Goal: Task Accomplishment & Management: Use online tool/utility

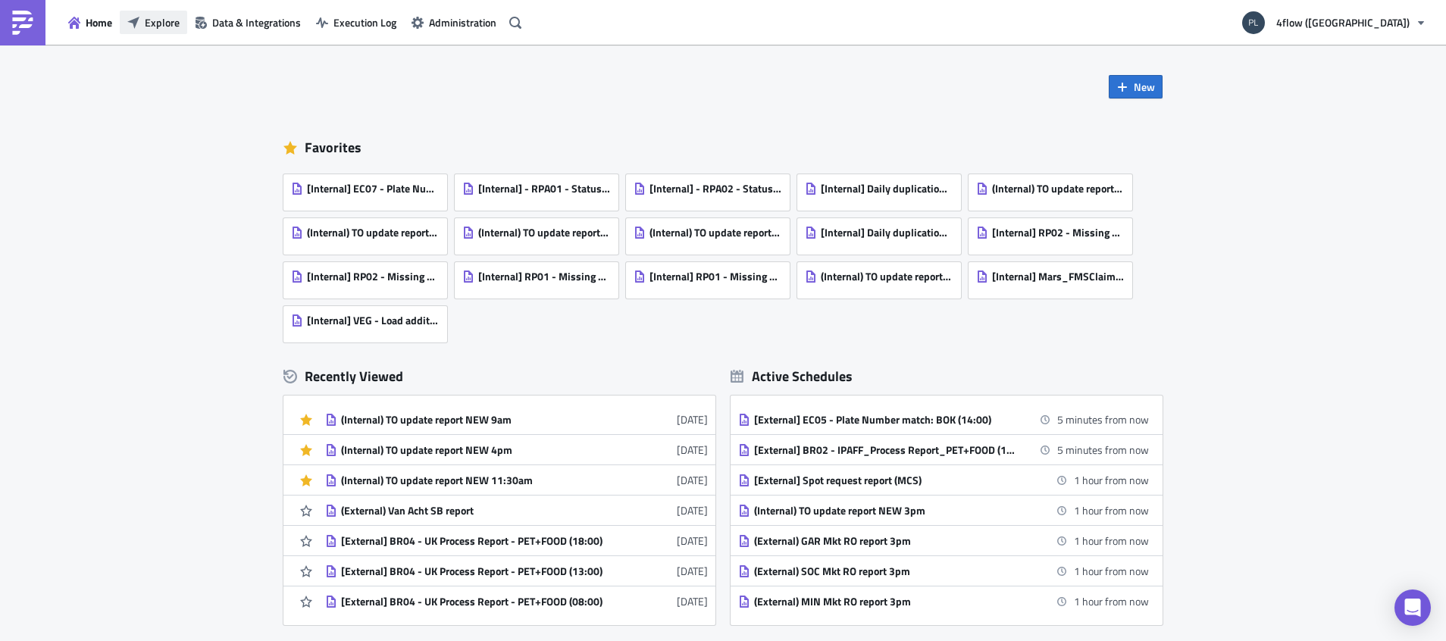
click at [155, 31] on button "Explore" at bounding box center [153, 22] width 67 height 23
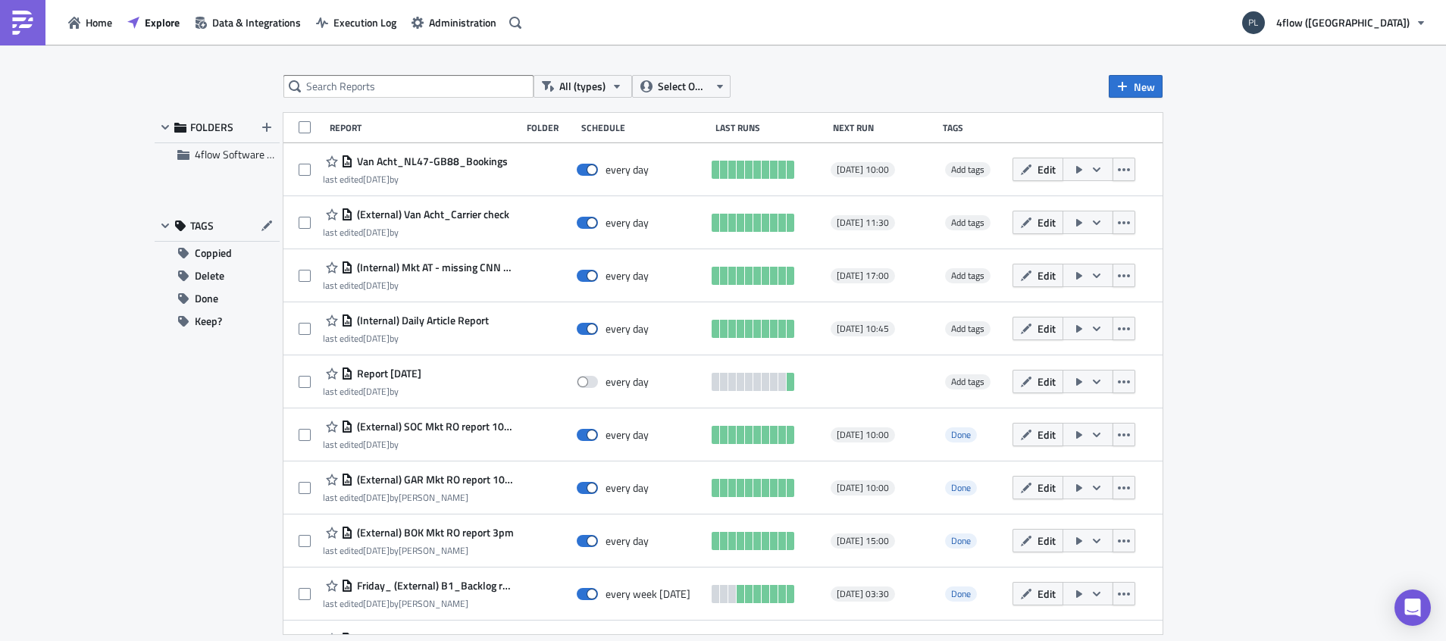
click at [326, 99] on div "All (types) Select Owner New FOLDERS 4flow Software KAM TAGS Coppied Delete Don…" at bounding box center [722, 344] width 909 height 538
drag, startPoint x: 326, startPoint y: 99, endPoint x: 326, endPoint y: 86, distance: 13.6
click at [326, 86] on input "text" at bounding box center [408, 86] width 250 height 23
type input "to update"
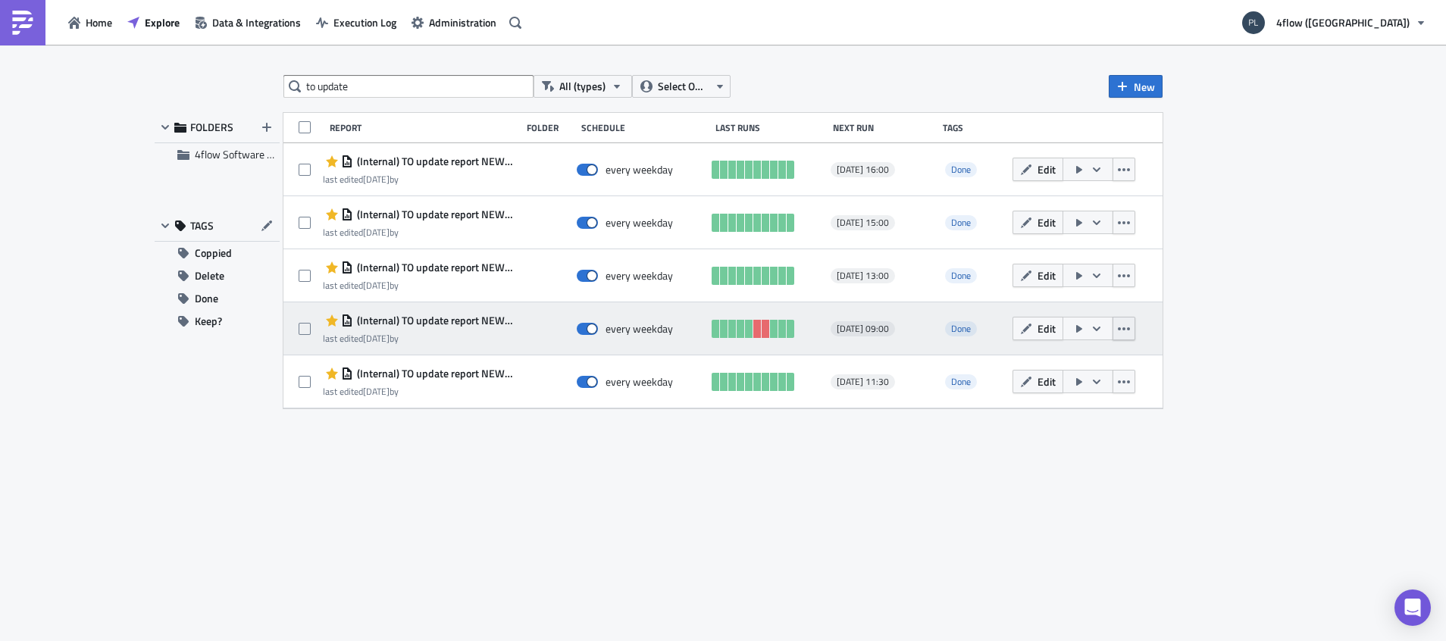
click at [1126, 338] on button "button" at bounding box center [1123, 328] width 23 height 23
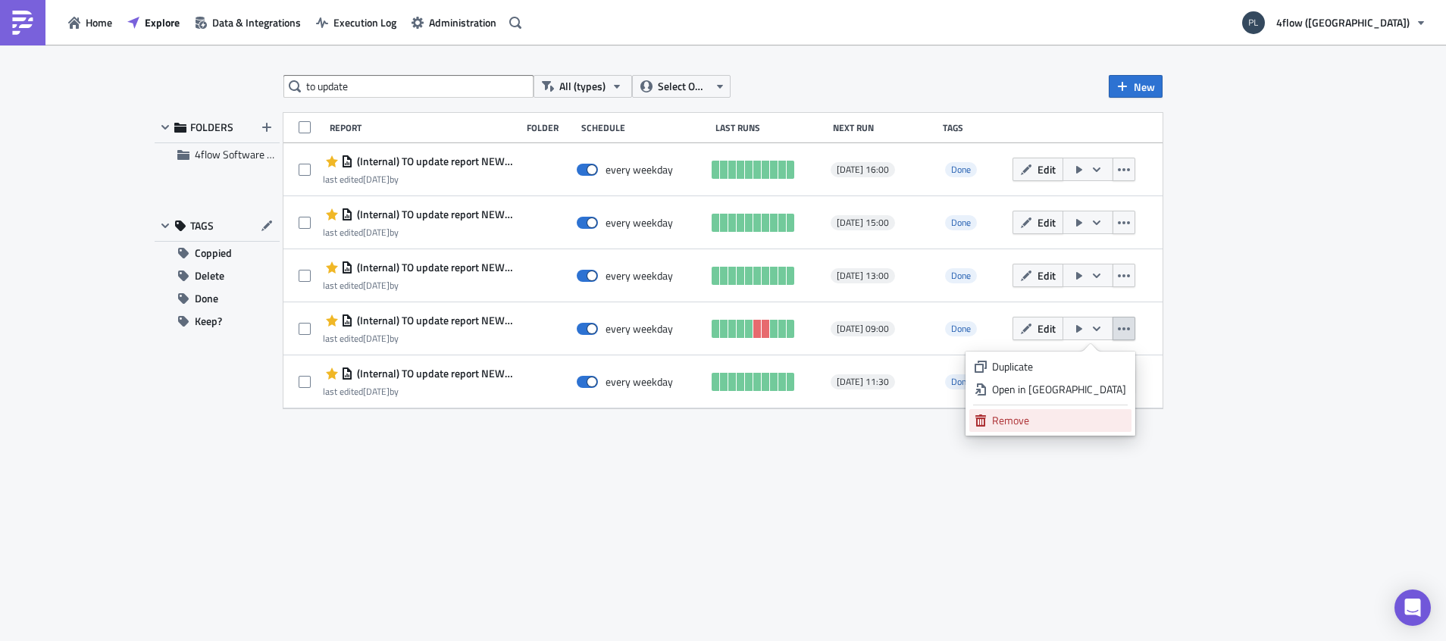
click at [1022, 424] on link "Remove" at bounding box center [1050, 420] width 162 height 23
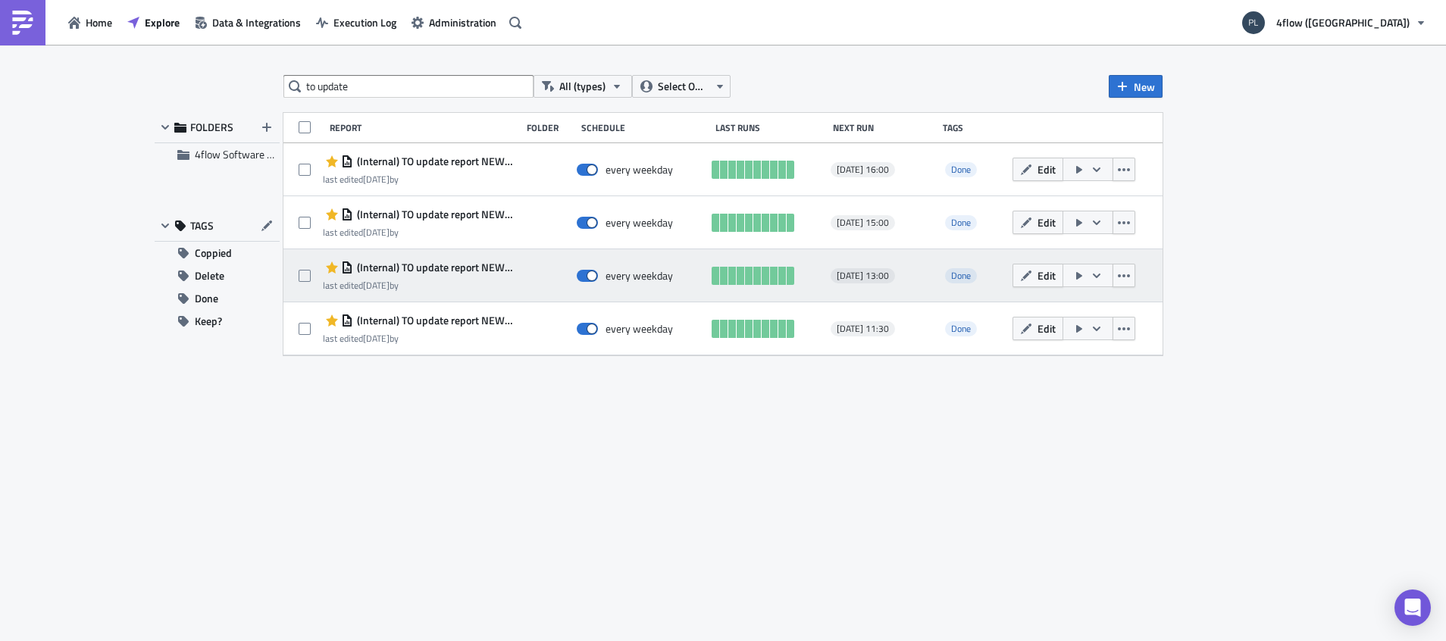
click at [452, 263] on span "(Internal) TO update report NEW 1pm" at bounding box center [433, 268] width 161 height 14
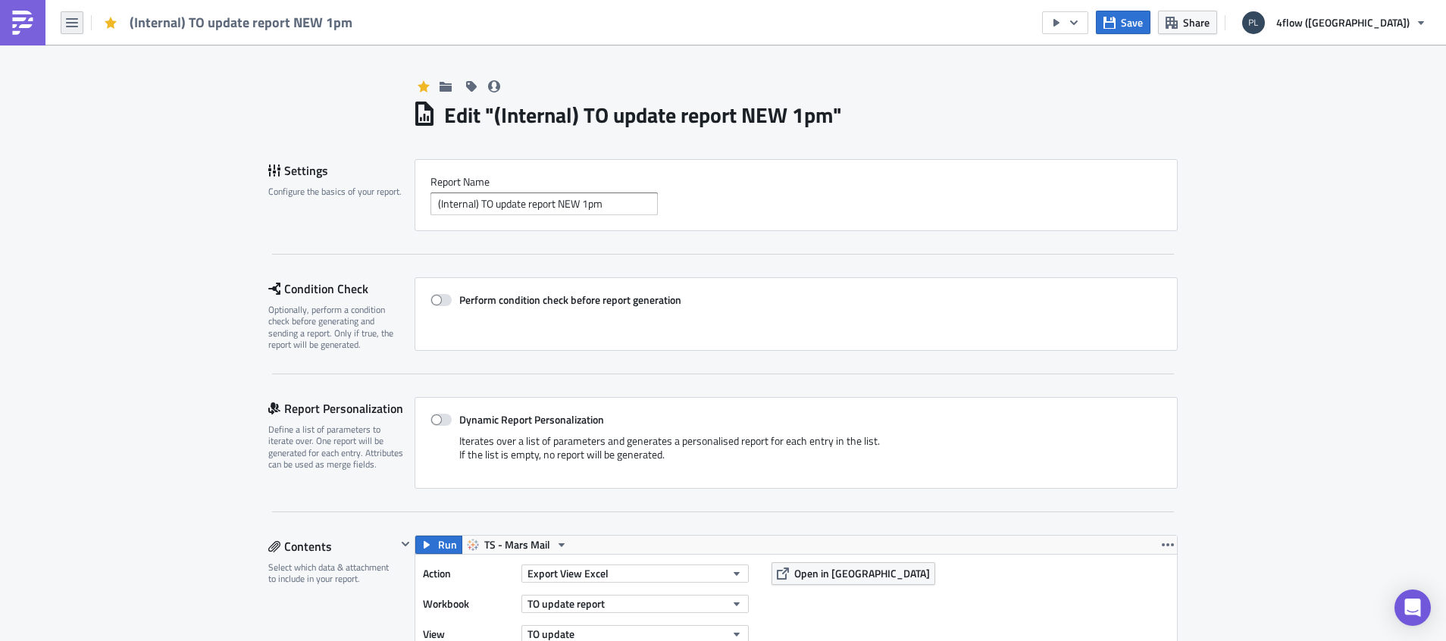
click at [76, 24] on icon "button" at bounding box center [72, 23] width 12 height 12
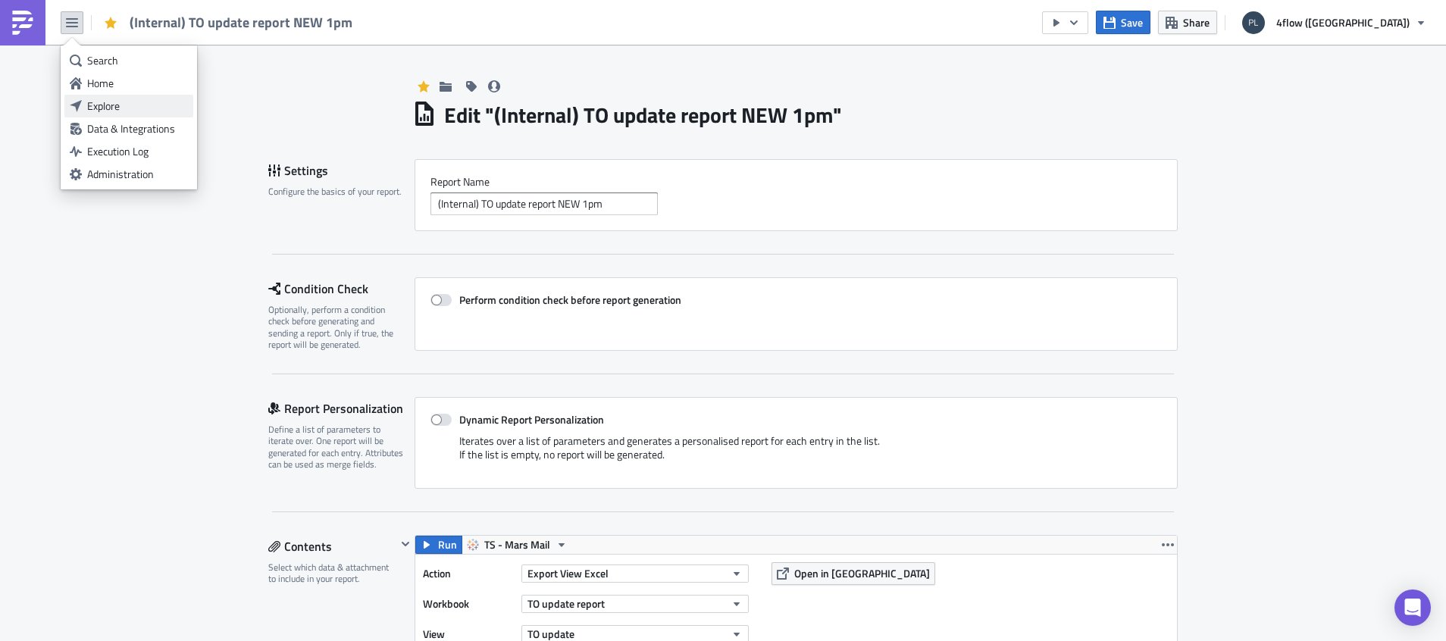
click at [128, 108] on div "Explore" at bounding box center [137, 106] width 101 height 15
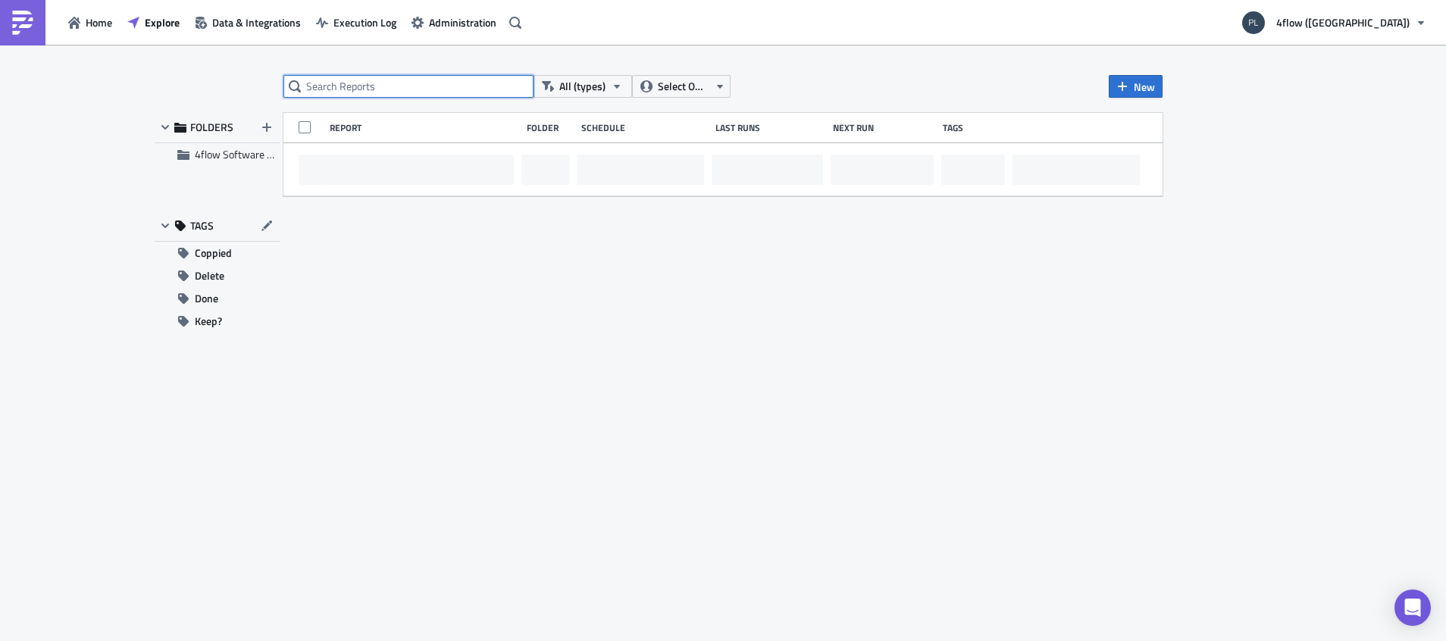
click at [355, 96] on input "text" at bounding box center [408, 86] width 250 height 23
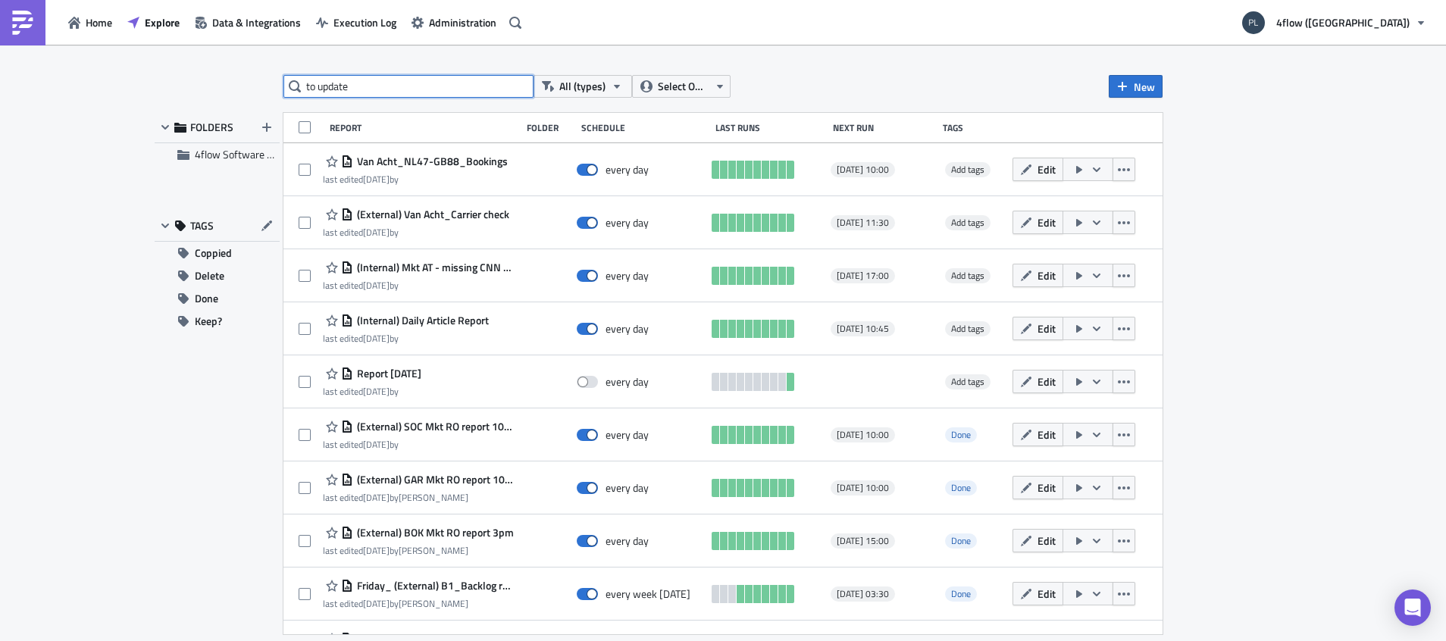
type input "to update"
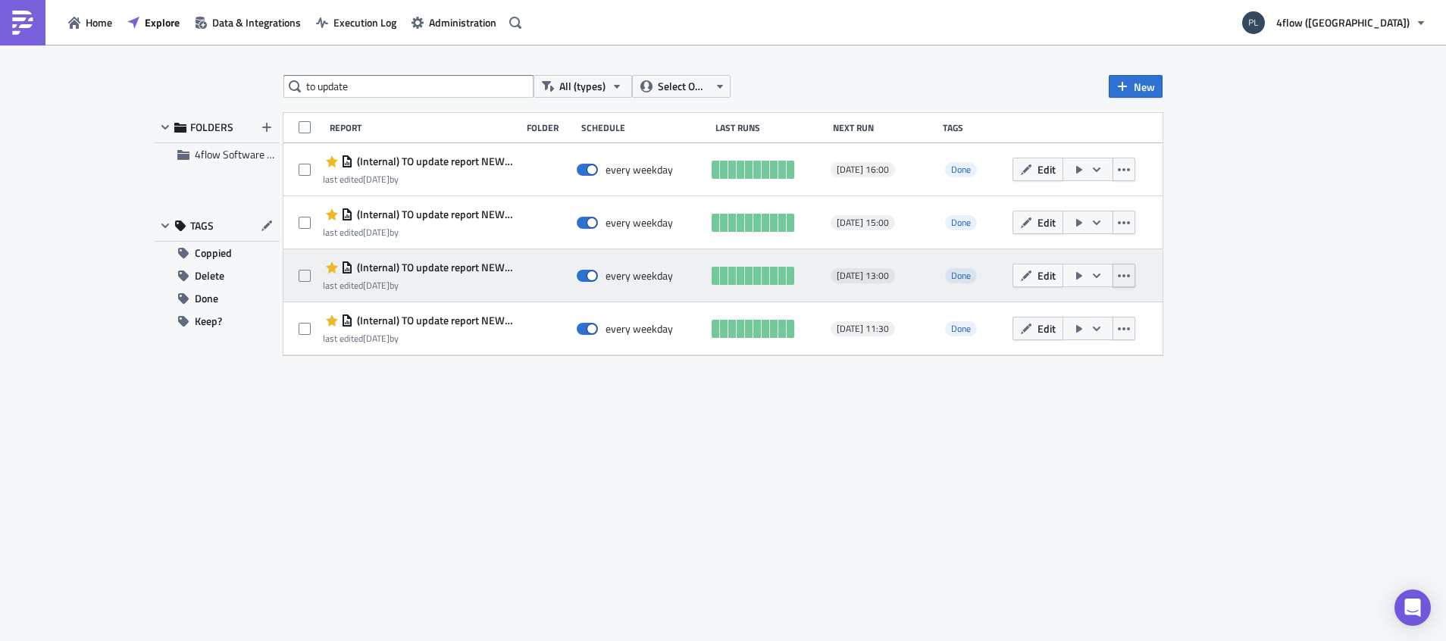
click at [1125, 268] on button "button" at bounding box center [1123, 275] width 23 height 23
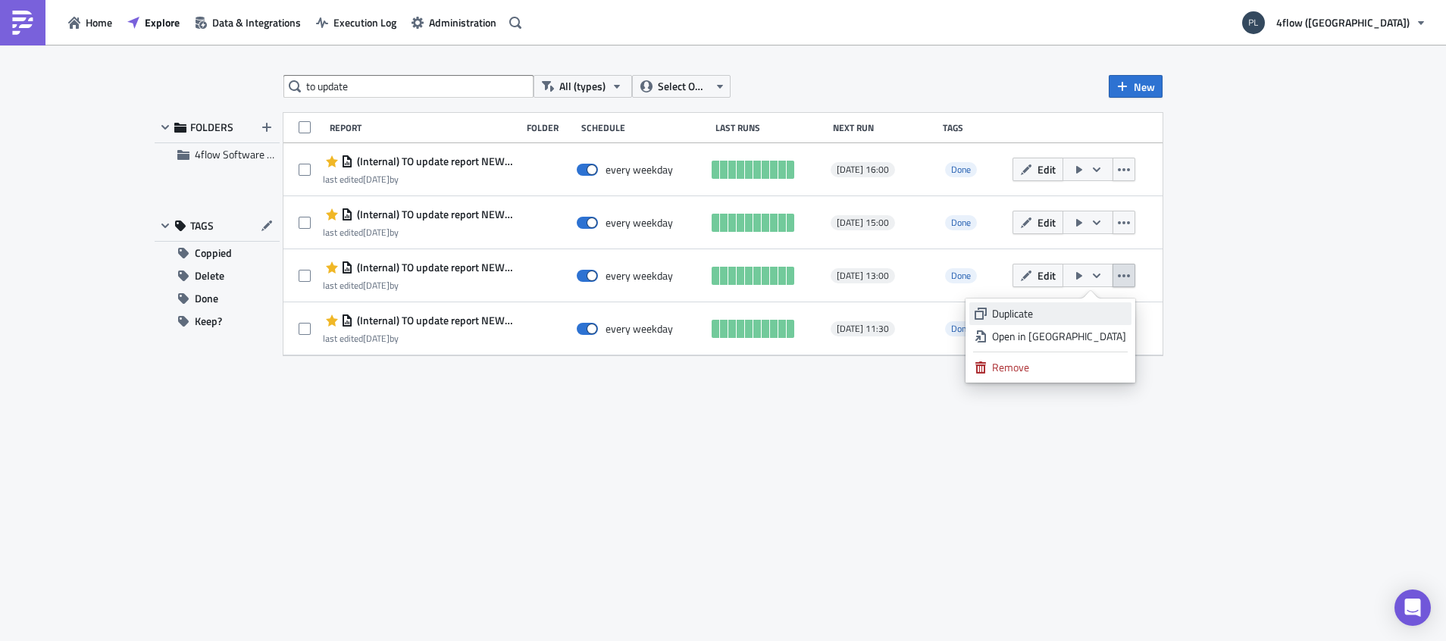
click at [1091, 311] on div "Duplicate" at bounding box center [1059, 313] width 134 height 15
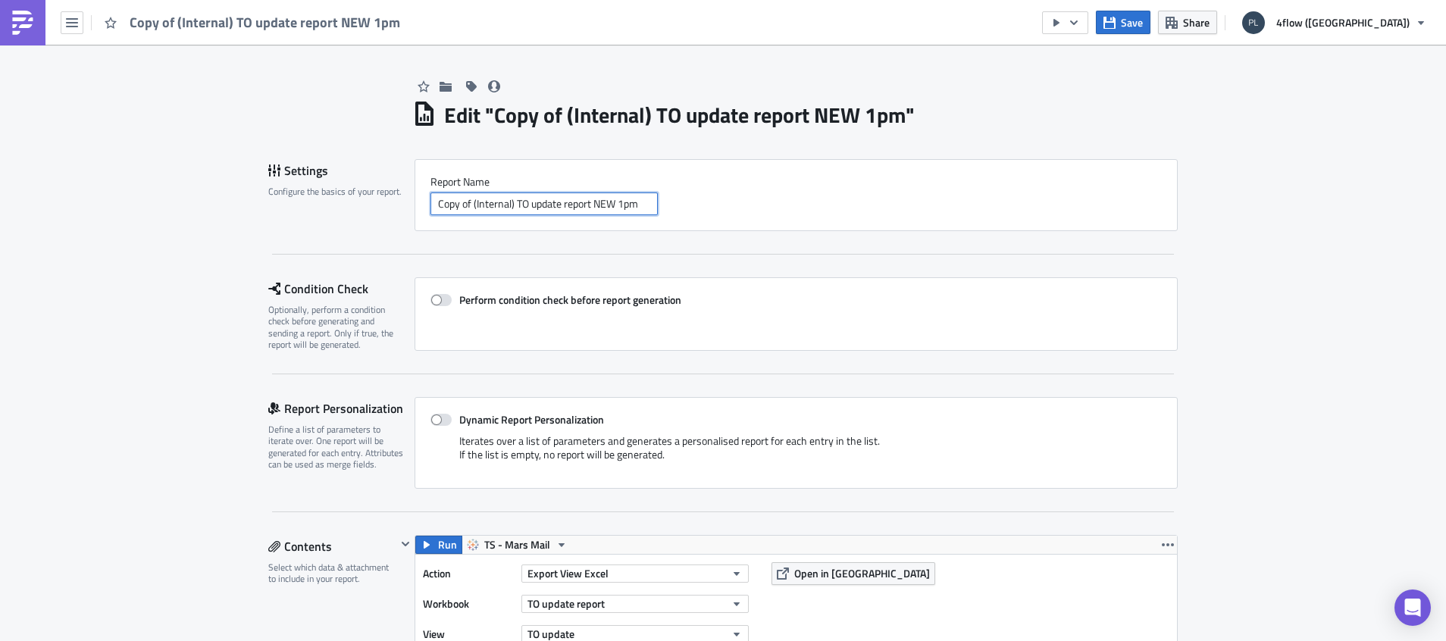
click at [615, 205] on input "Copy of (Internal) TO update report NEW 1pm" at bounding box center [543, 203] width 227 height 23
click at [461, 207] on input "Copy of (Internal) TO update report NEW 9am" at bounding box center [543, 203] width 227 height 23
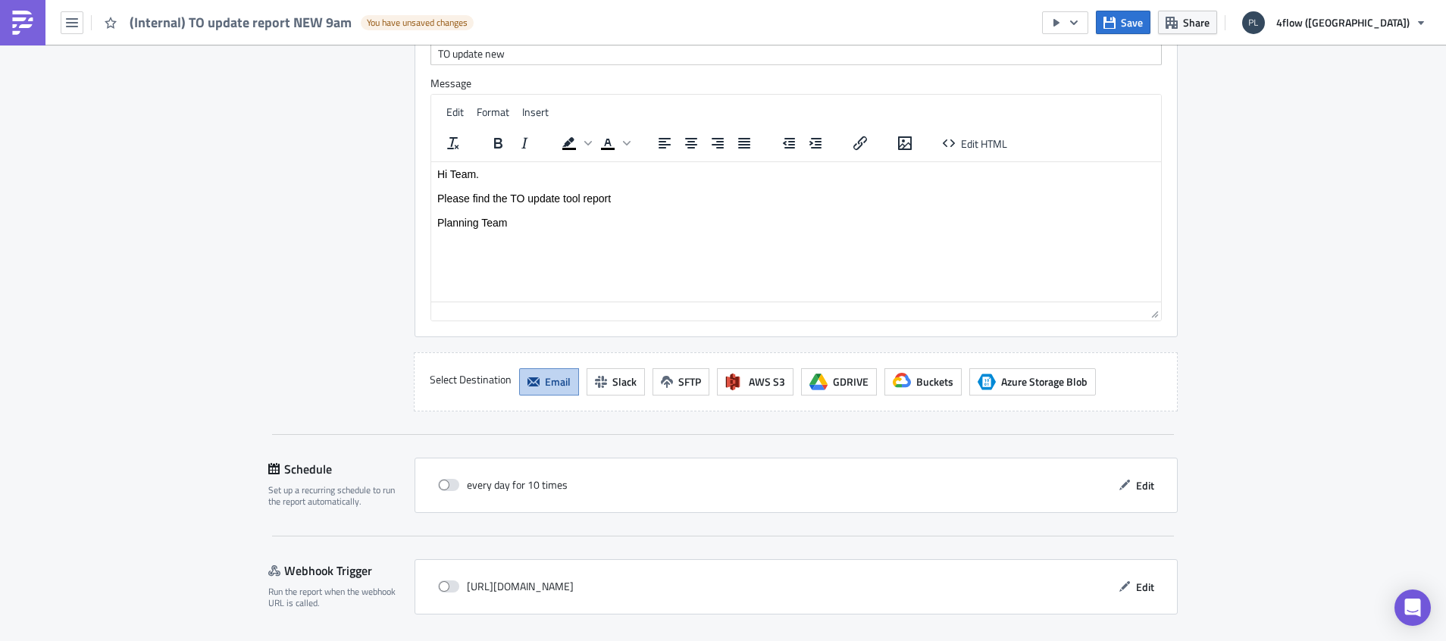
scroll to position [1258, 0]
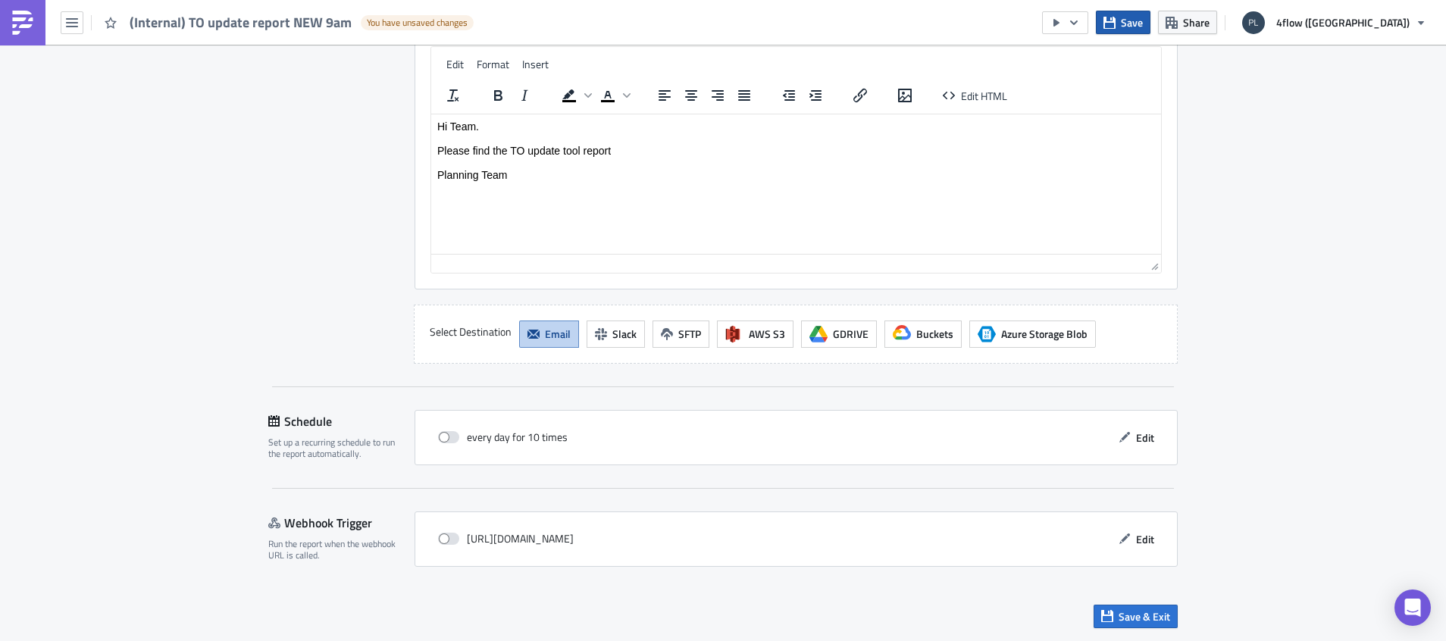
type input "(Internal) TO update report NEW 9am"
click at [1143, 15] on span "Save" at bounding box center [1132, 22] width 22 height 16
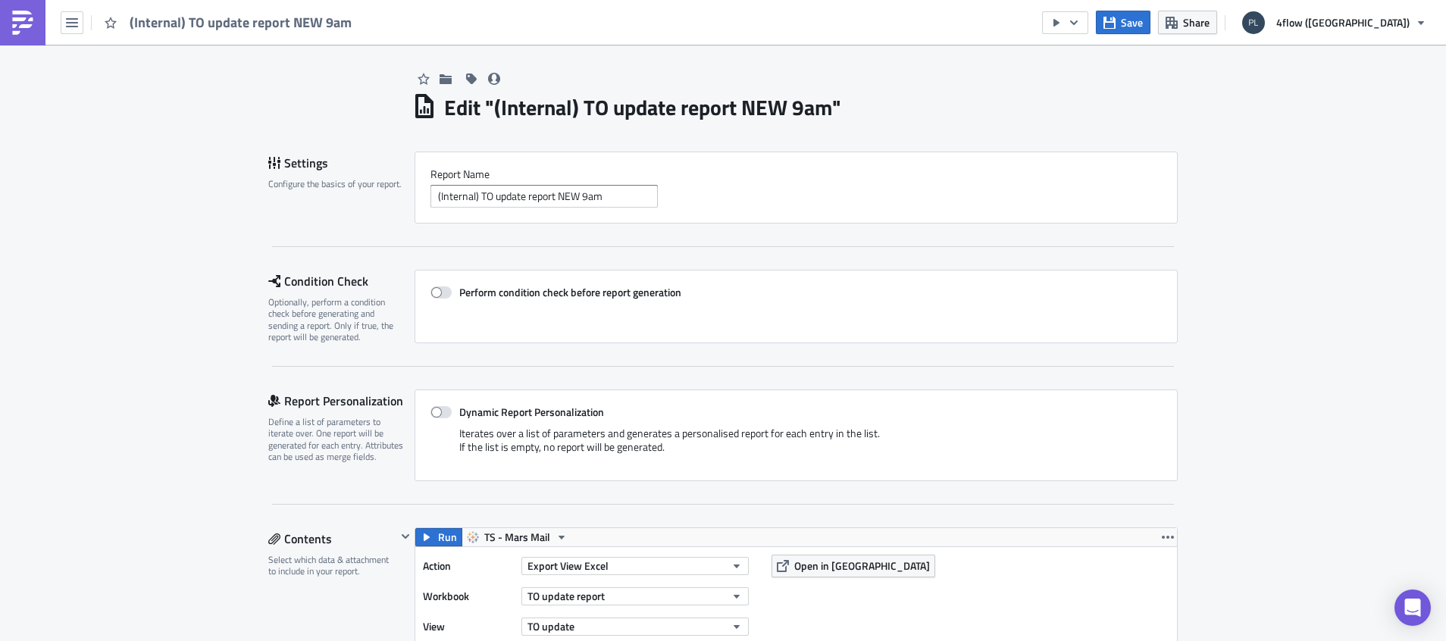
scroll to position [0, 0]
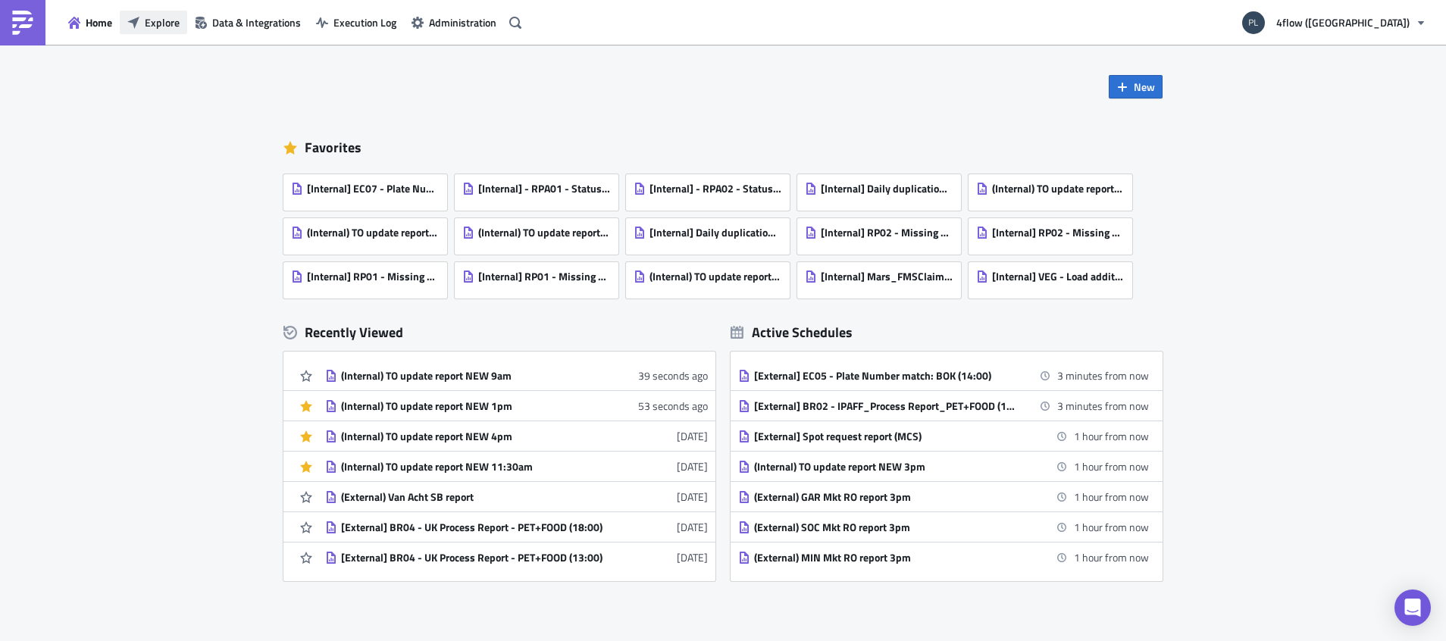
click at [138, 18] on icon "button" at bounding box center [133, 22] width 12 height 12
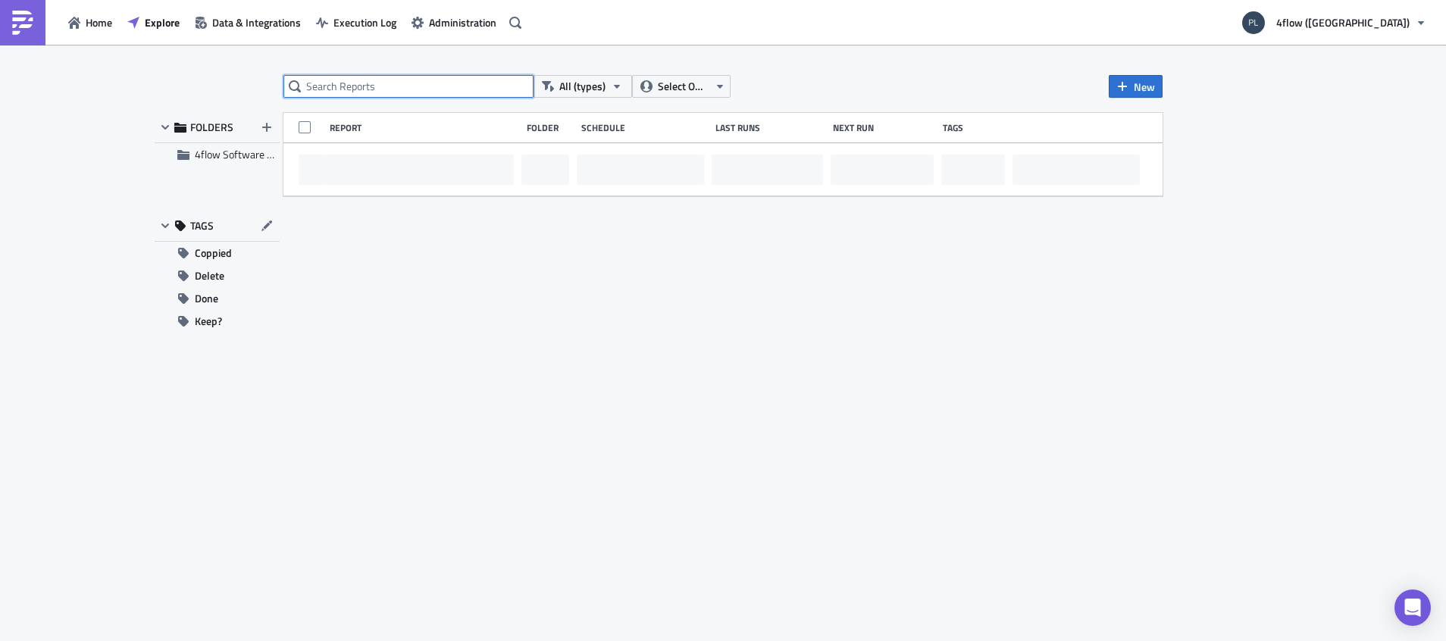
click at [410, 90] on input "text" at bounding box center [408, 86] width 250 height 23
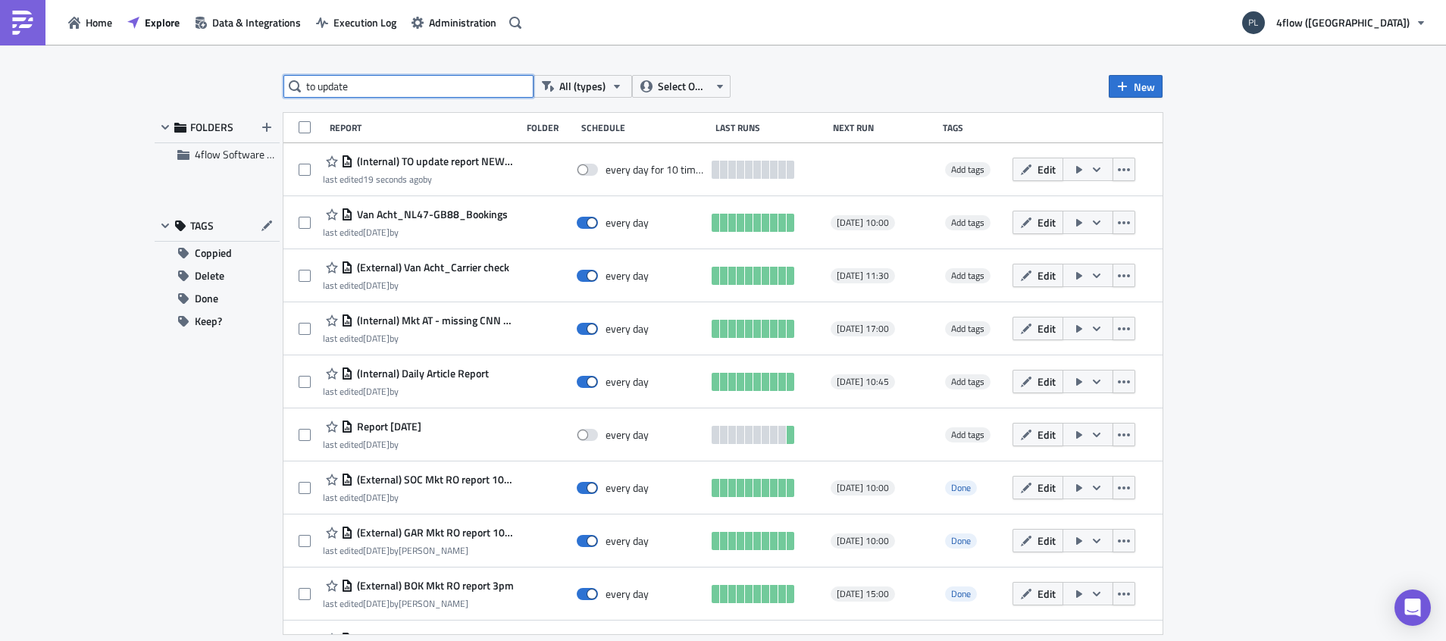
type input "to update"
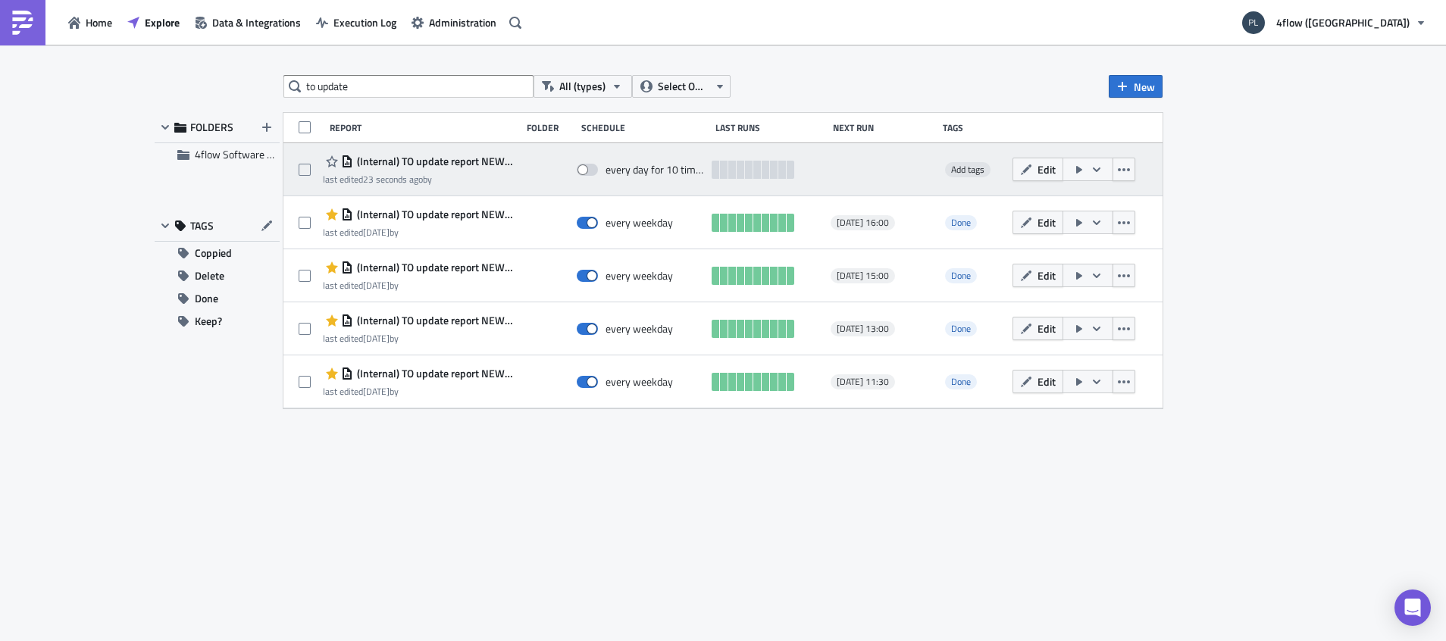
click at [445, 158] on span "(Internal) TO update report NEW 9am" at bounding box center [433, 162] width 161 height 14
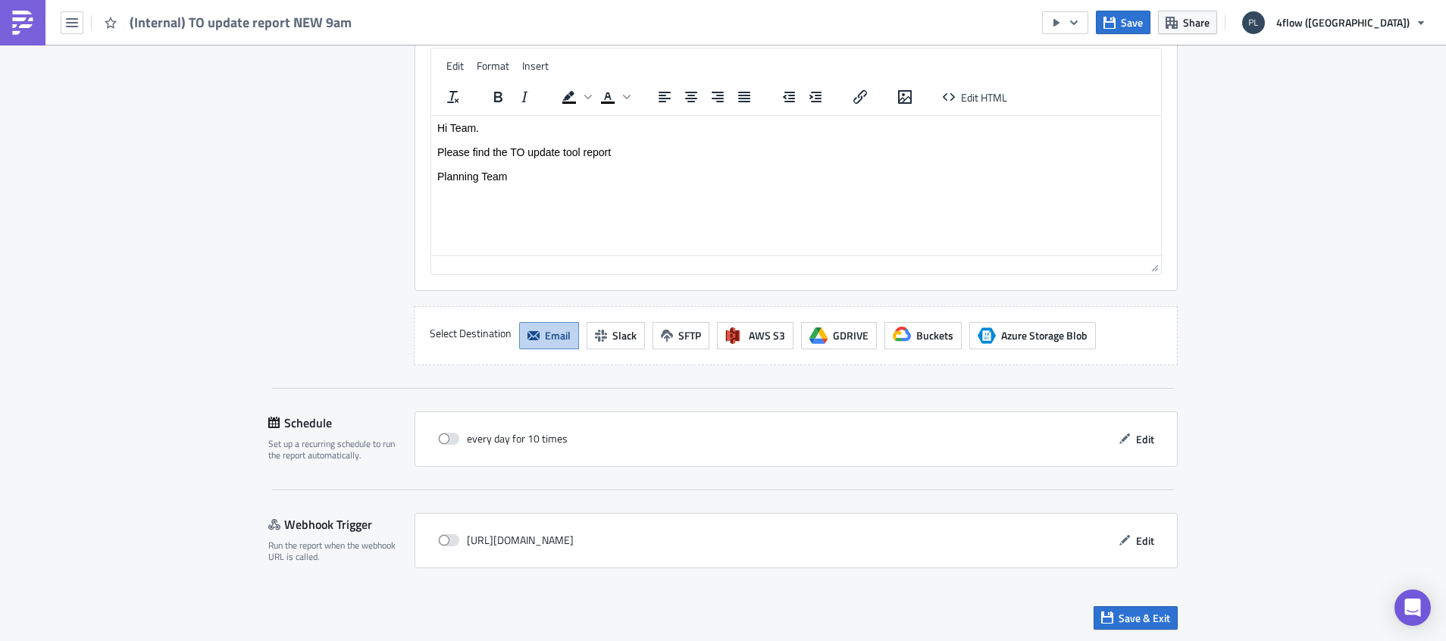
scroll to position [1258, 0]
click at [1137, 443] on span "Edit" at bounding box center [1145, 438] width 18 height 16
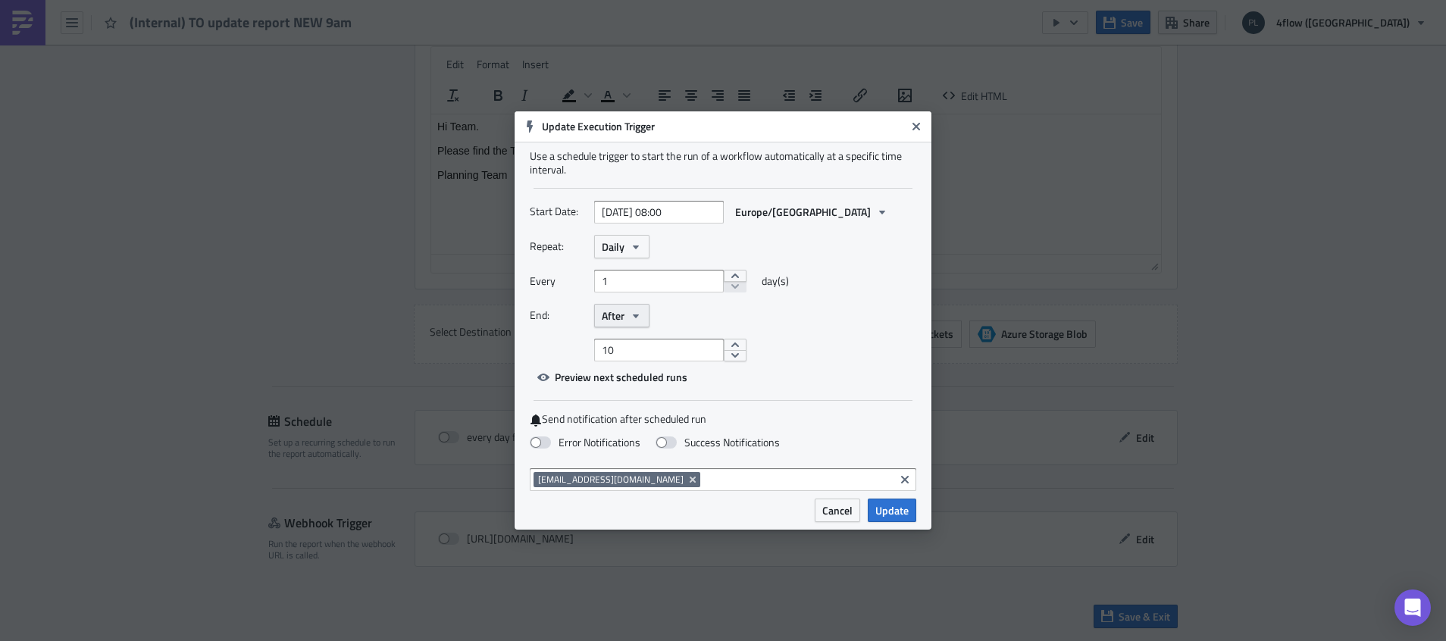
click at [627, 312] on button "After" at bounding box center [621, 315] width 55 height 23
click at [634, 341] on div "Never" at bounding box center [666, 342] width 126 height 15
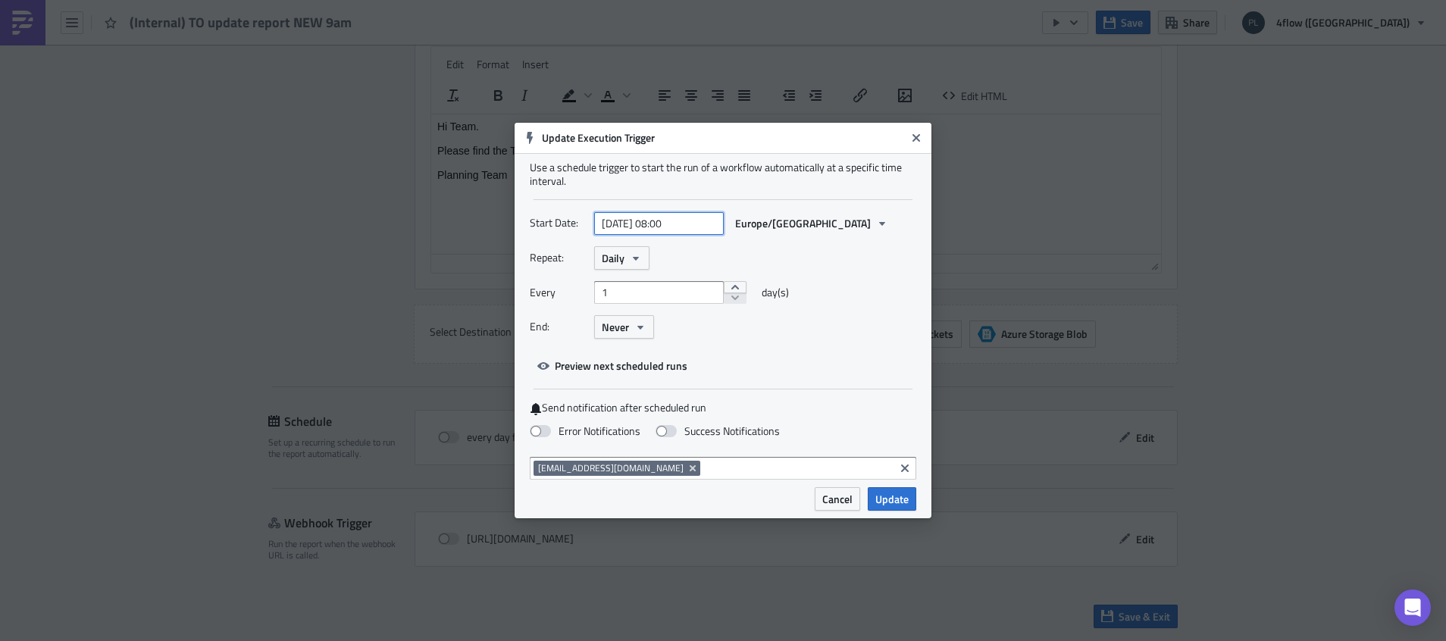
click at [668, 225] on input "[DATE] 08:00" at bounding box center [659, 223] width 130 height 23
select select "7"
select select "2025"
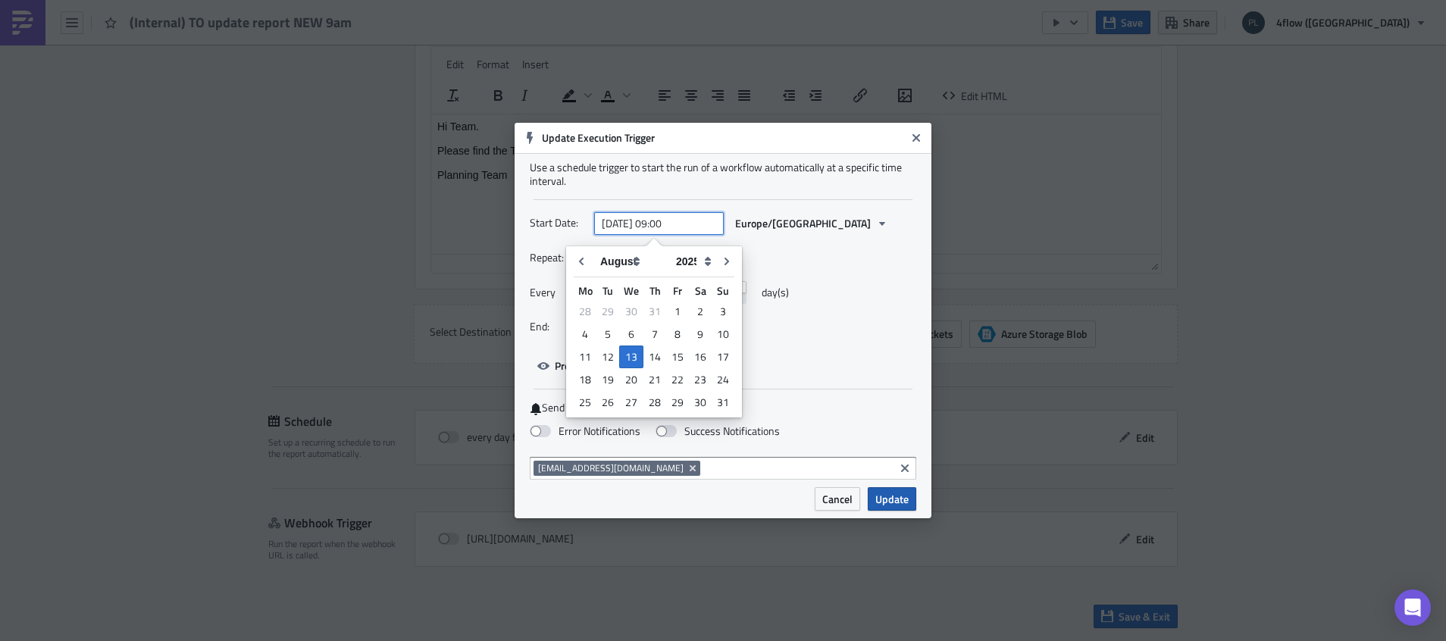
type input "[DATE] 09:00"
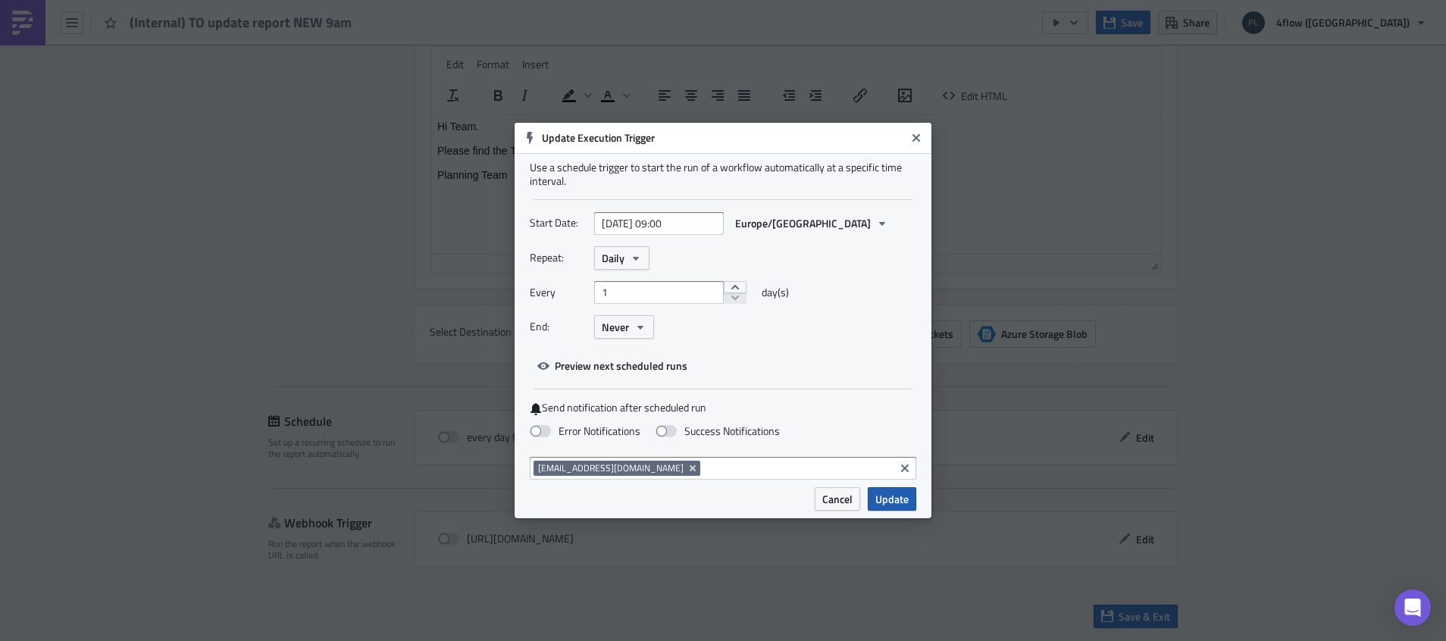
click at [881, 505] on span "Update" at bounding box center [891, 499] width 33 height 16
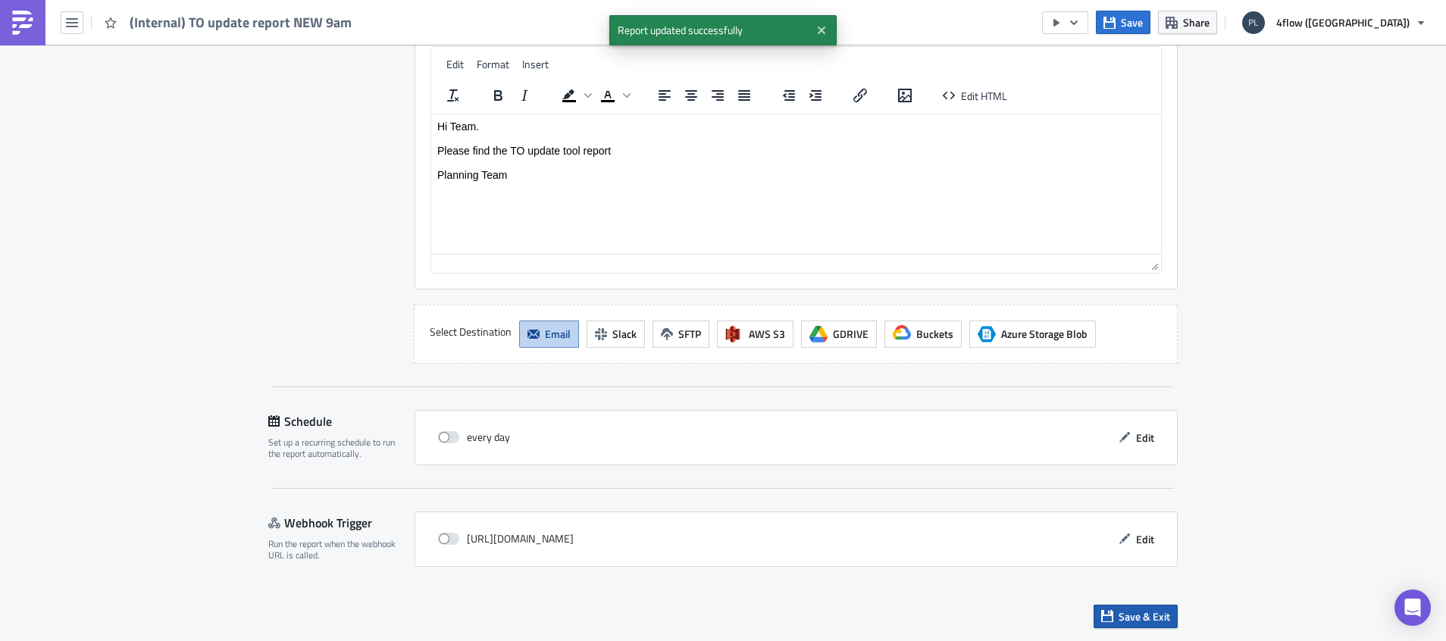
click at [1149, 624] on span "Save & Exit" at bounding box center [1145, 617] width 52 height 16
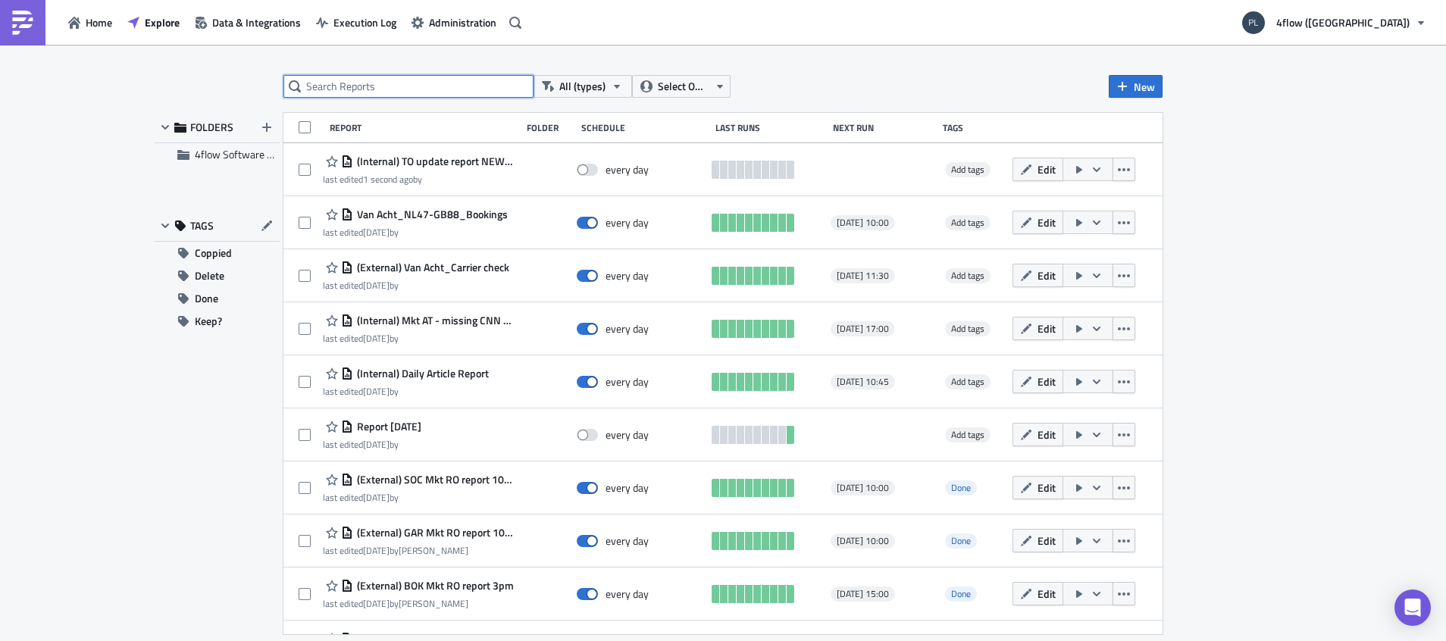
click at [357, 93] on input "text" at bounding box center [408, 86] width 250 height 23
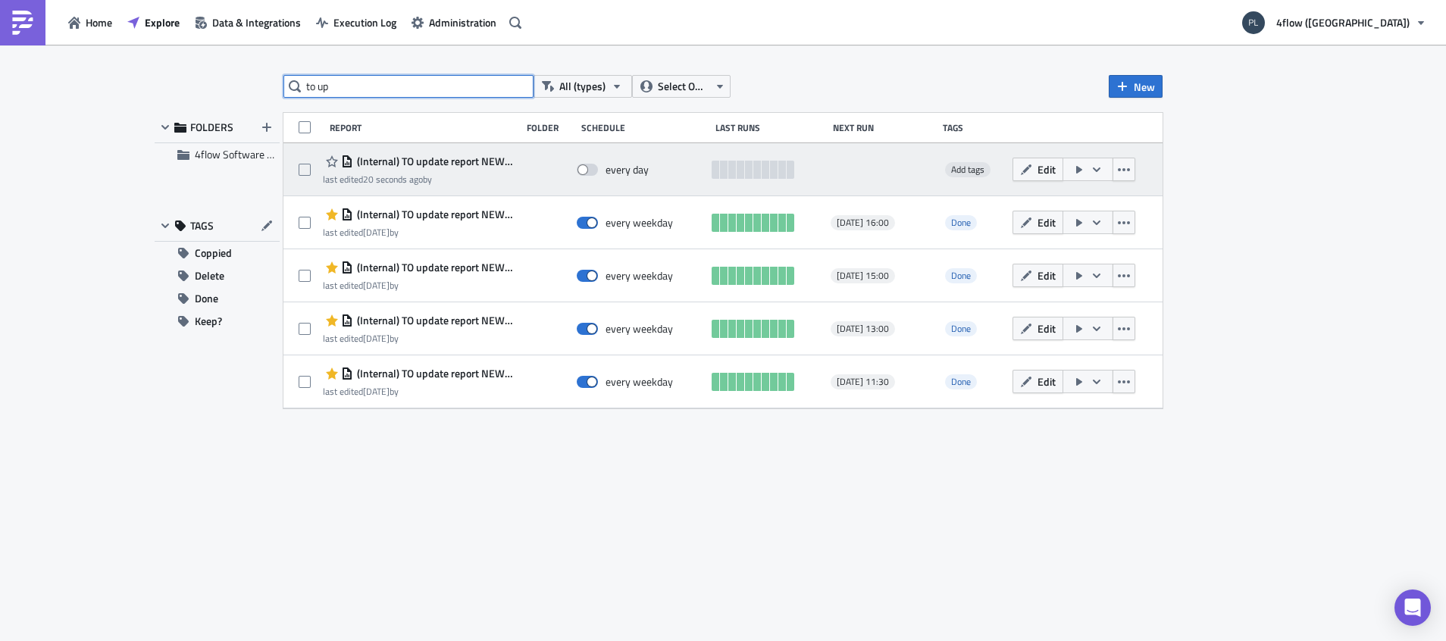
type input "to up"
click at [519, 170] on div "(Internal) TO update report NEW 9am last edited 20 seconds ago by every day Add…" at bounding box center [722, 169] width 879 height 53
click at [332, 161] on icon "button" at bounding box center [332, 161] width 12 height 12
click at [1098, 171] on icon "button" at bounding box center [1097, 170] width 12 height 12
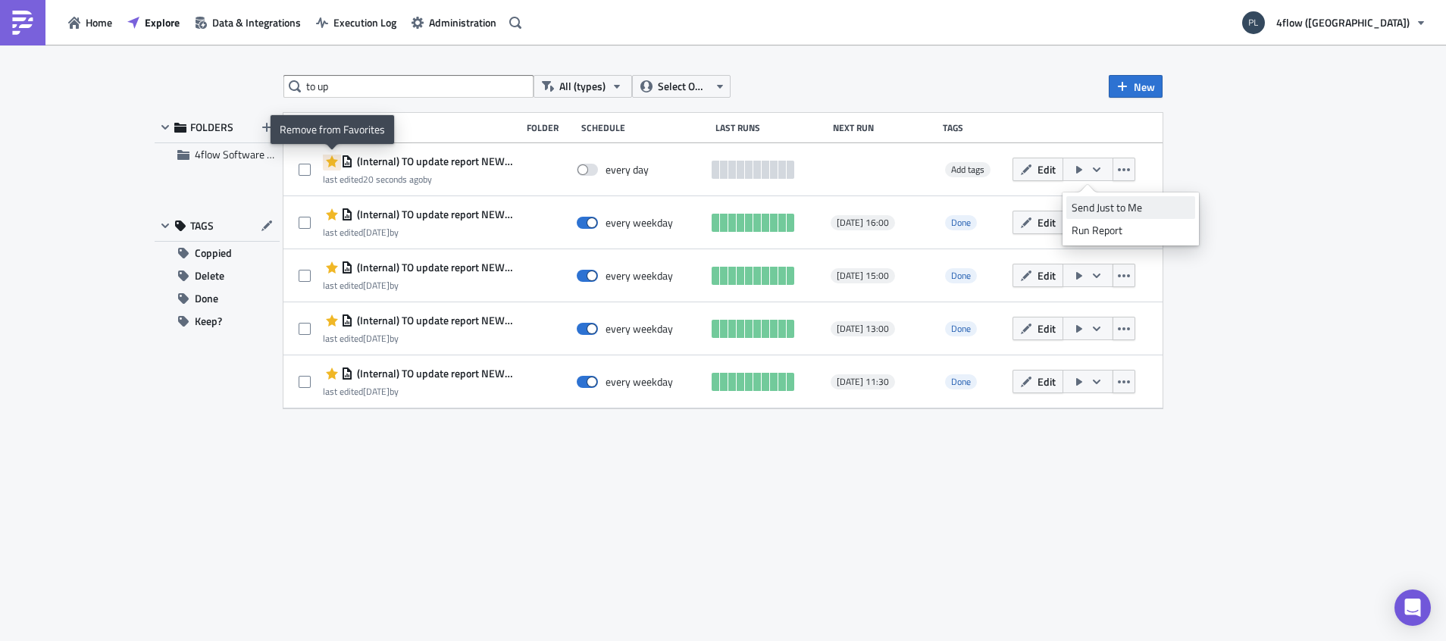
click at [1090, 216] on link "Send Just to Me" at bounding box center [1130, 207] width 129 height 23
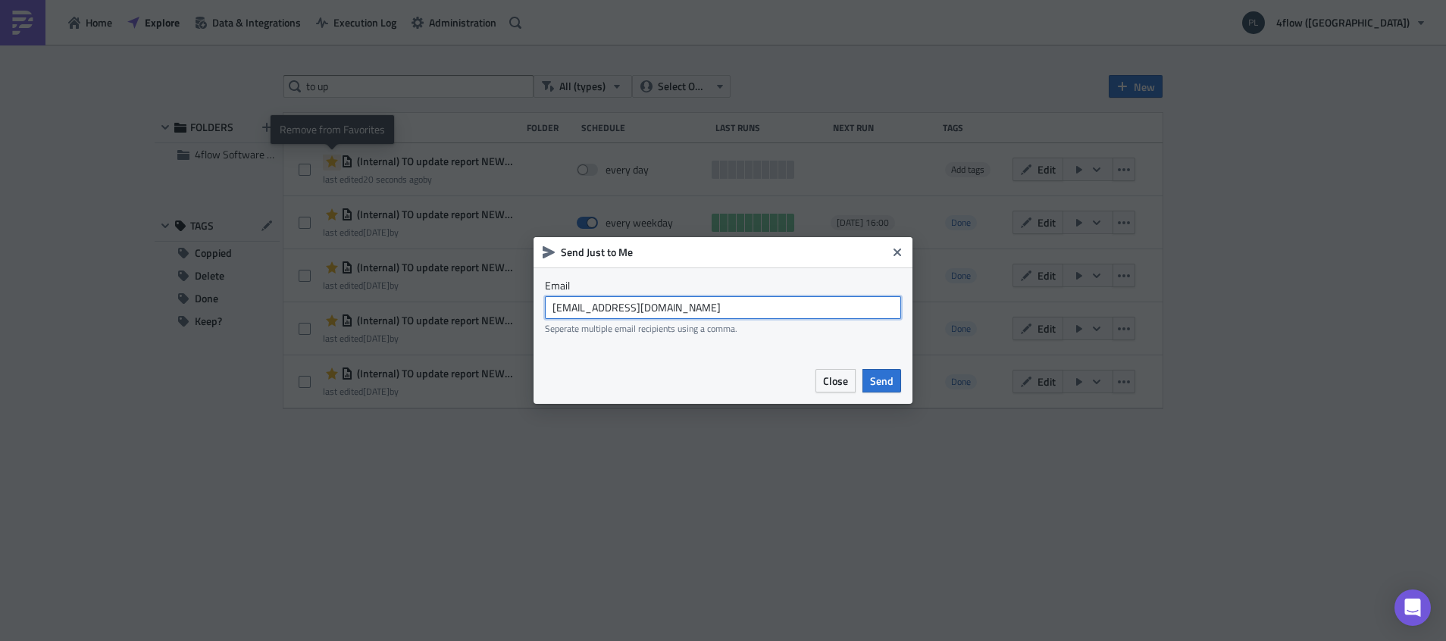
drag, startPoint x: 781, startPoint y: 318, endPoint x: 470, endPoint y: 344, distance: 311.8
click at [470, 344] on div "Send Just to Me Email [EMAIL_ADDRESS][DOMAIN_NAME] Seperate multiple email reci…" at bounding box center [723, 320] width 1446 height 641
type input "[PERSON_NAME][EMAIL_ADDRESS][DOMAIN_NAME]"
click at [889, 384] on span "Send" at bounding box center [881, 381] width 23 height 16
